Goal: Information Seeking & Learning: Learn about a topic

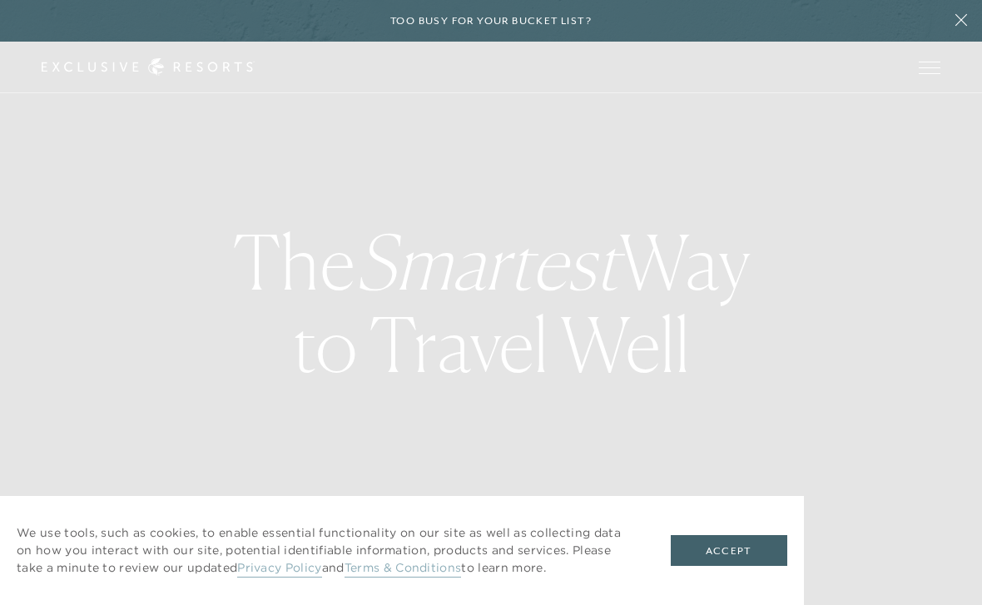
checkbox input "false"
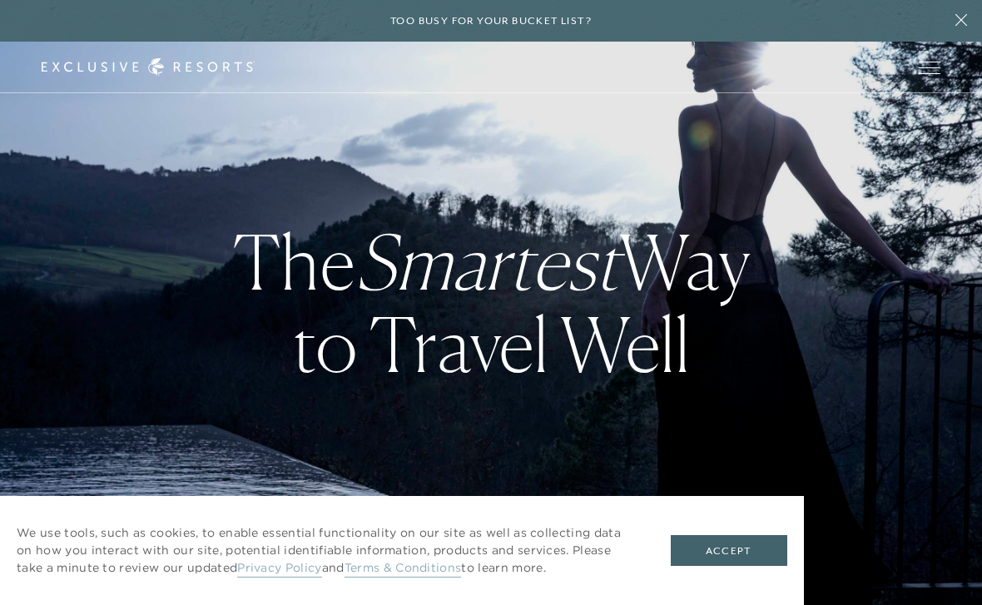
checkbox input "false"
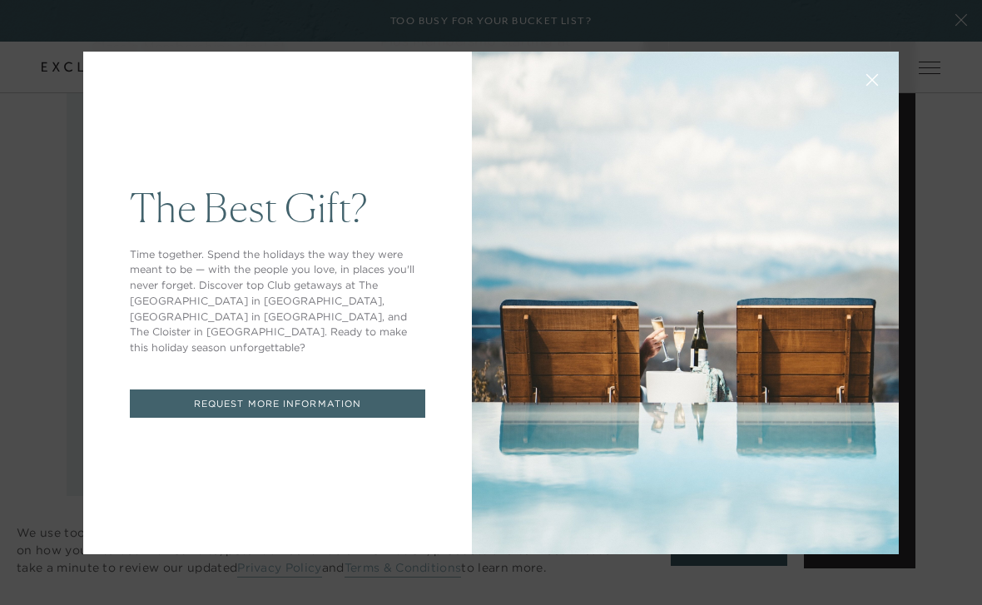
scroll to position [2125, 0]
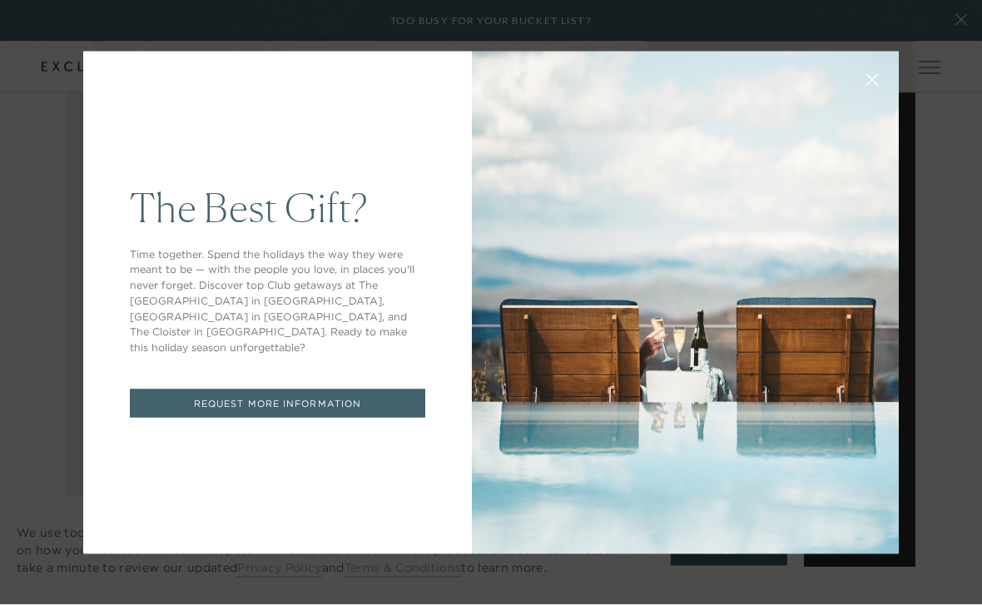
click at [889, 77] on button at bounding box center [872, 78] width 40 height 40
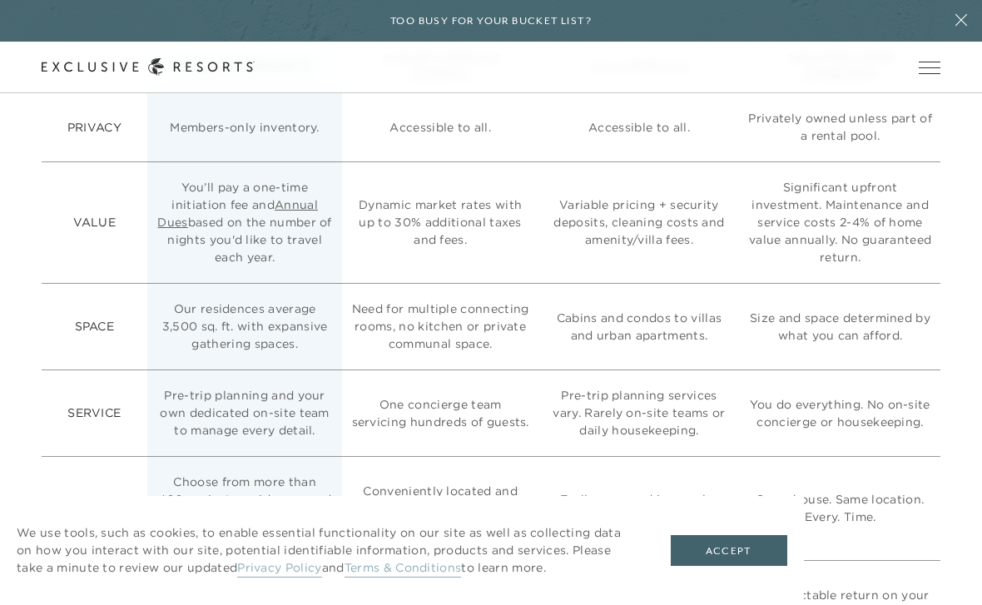
scroll to position [4149, 0]
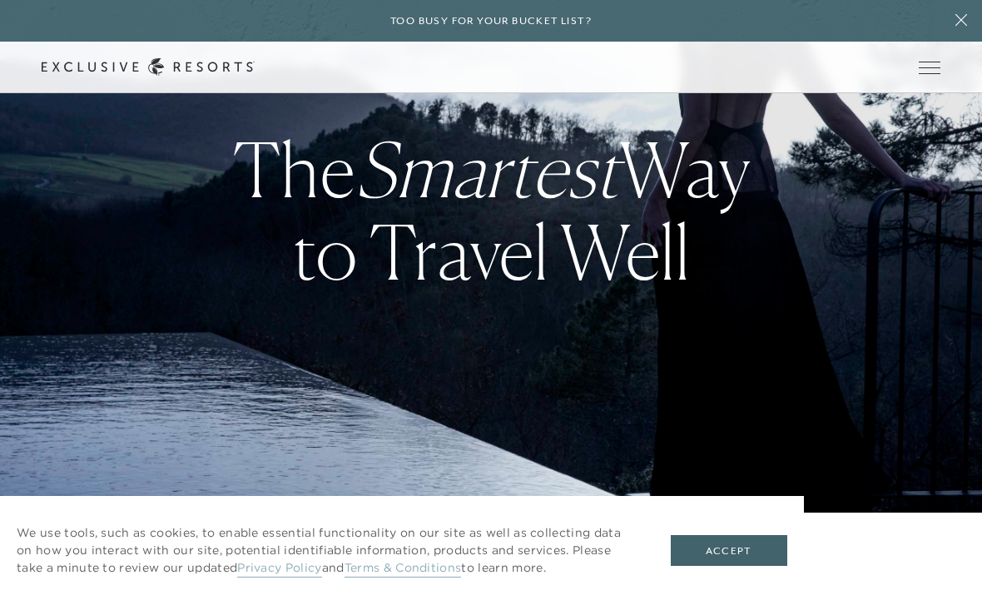
checkbox input "false"
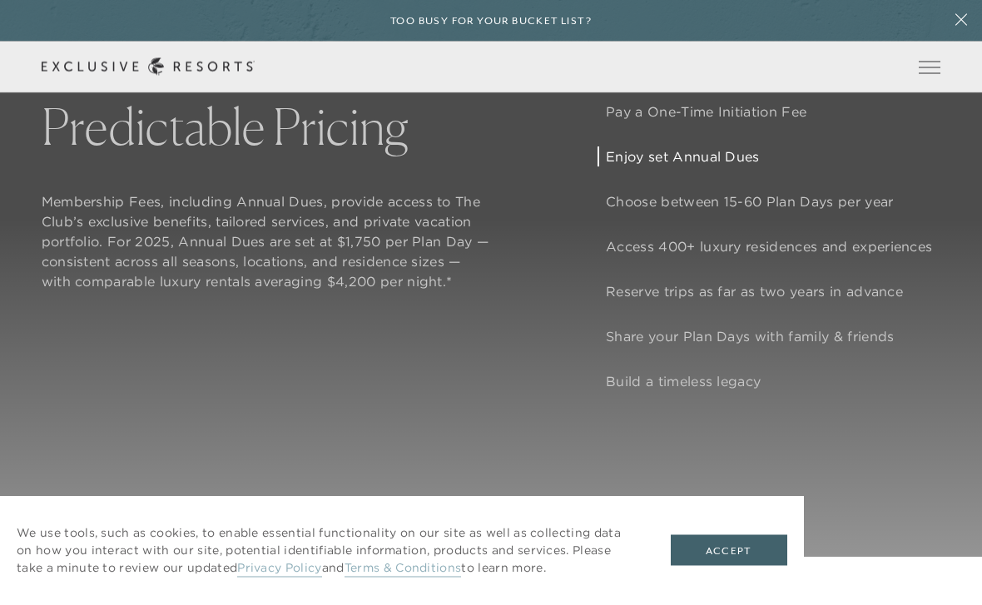
scroll to position [1261, 0]
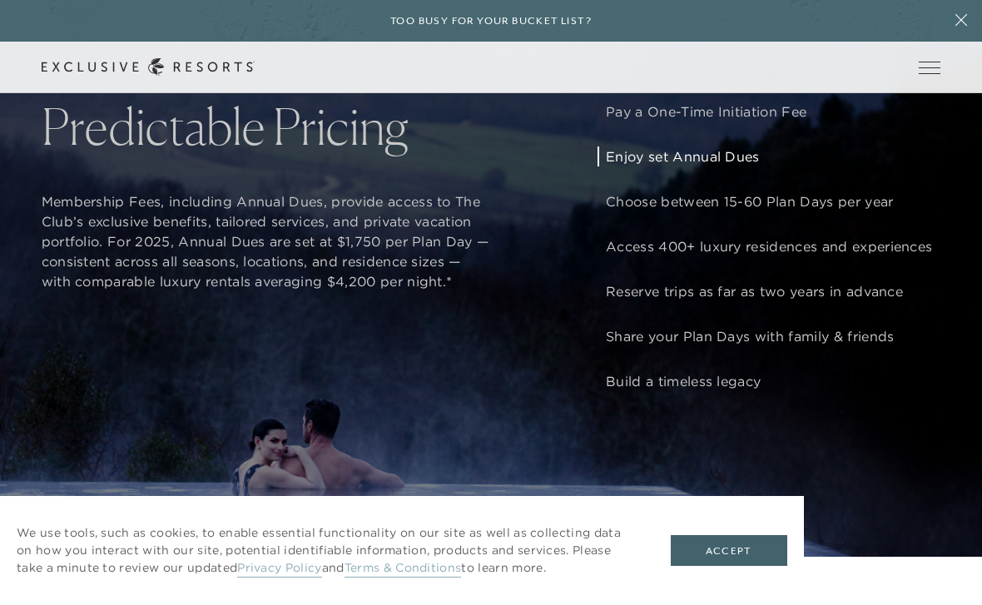
click at [707, 166] on p "Enjoy set Annual Dues" at bounding box center [769, 156] width 326 height 20
click at [796, 211] on p "Choose between 15-60 Plan Days per year" at bounding box center [769, 201] width 326 height 20
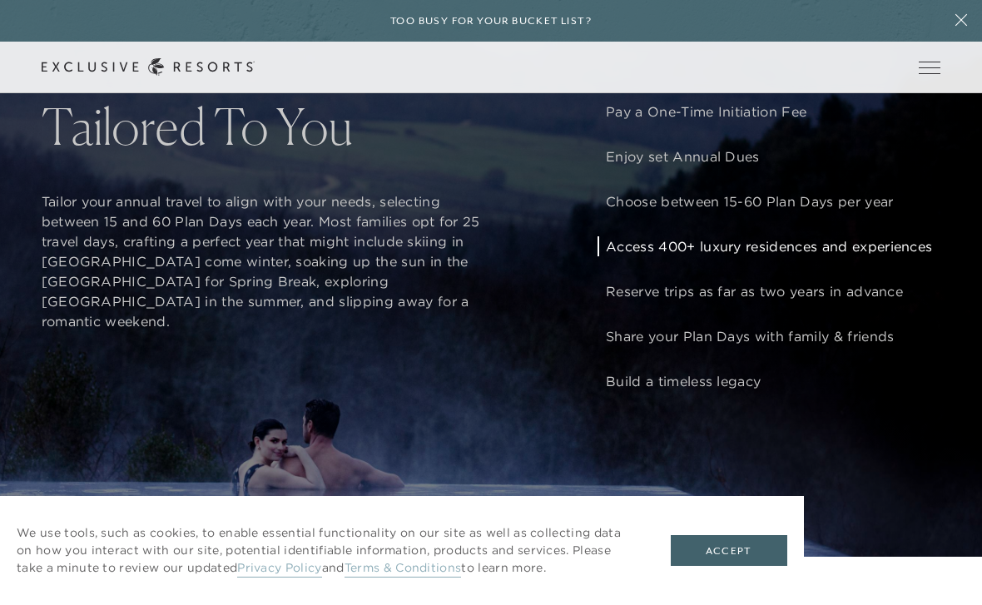
click at [804, 256] on p "Access 400+ luxury residences and experiences" at bounding box center [769, 246] width 326 height 20
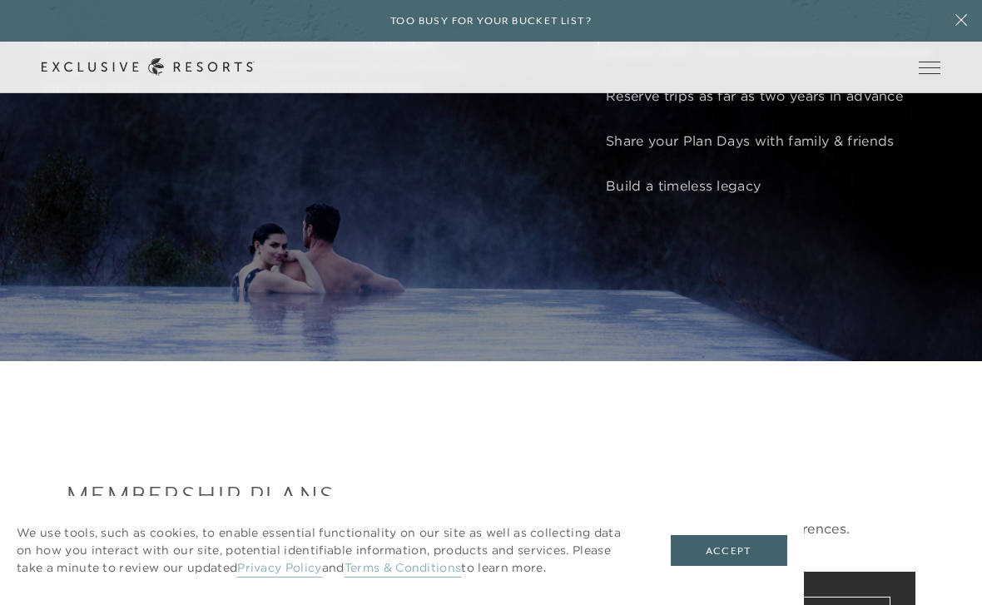
scroll to position [1442, 0]
